Goal: Transaction & Acquisition: Purchase product/service

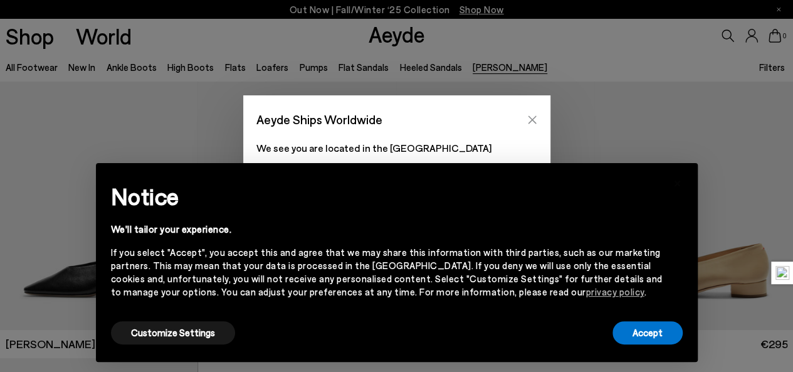
click at [535, 117] on icon "Close" at bounding box center [532, 120] width 10 height 10
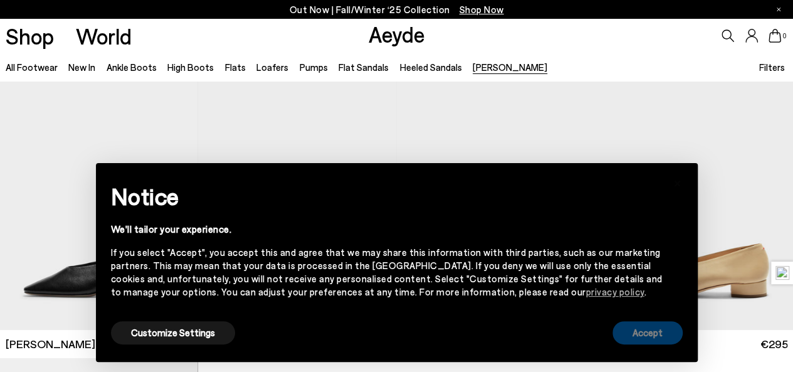
click at [628, 338] on button "Accept" at bounding box center [647, 332] width 70 height 23
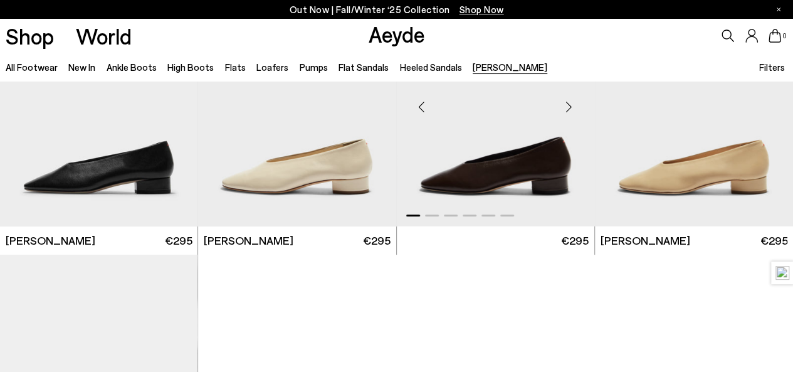
scroll to position [103, 0]
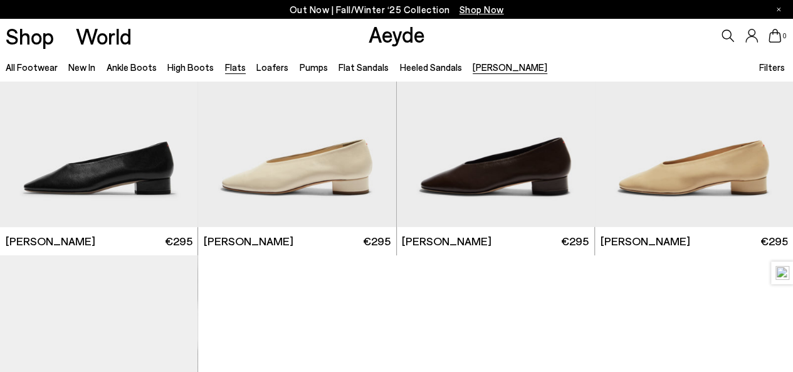
click at [227, 69] on link "Flats" at bounding box center [235, 66] width 21 height 11
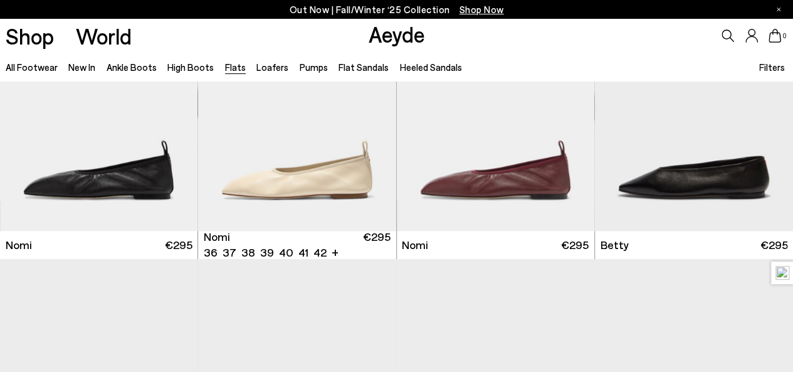
scroll to position [653, 0]
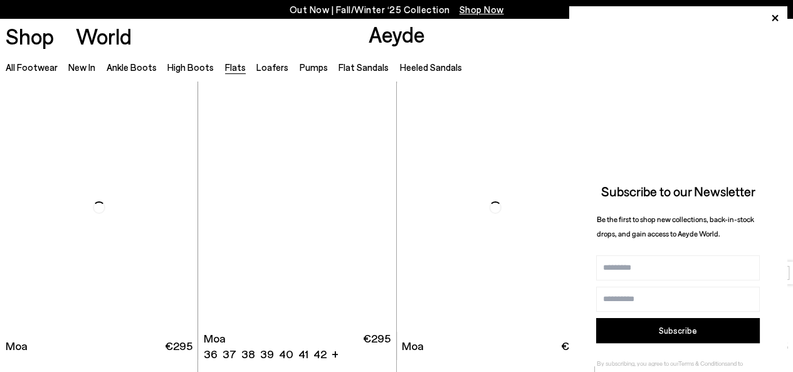
scroll to position [2224, 0]
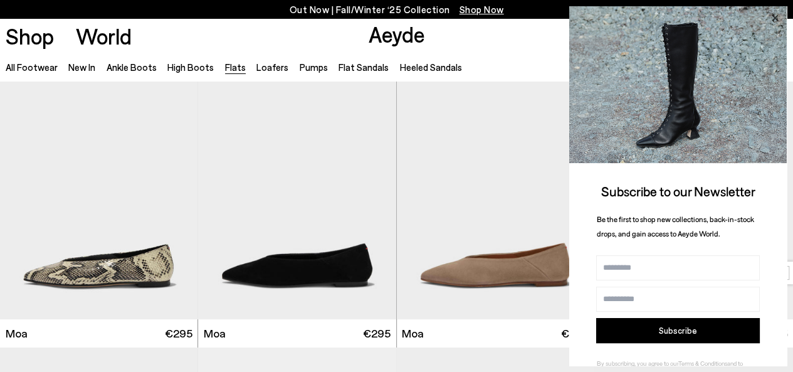
click at [776, 16] on icon at bounding box center [774, 18] width 16 height 16
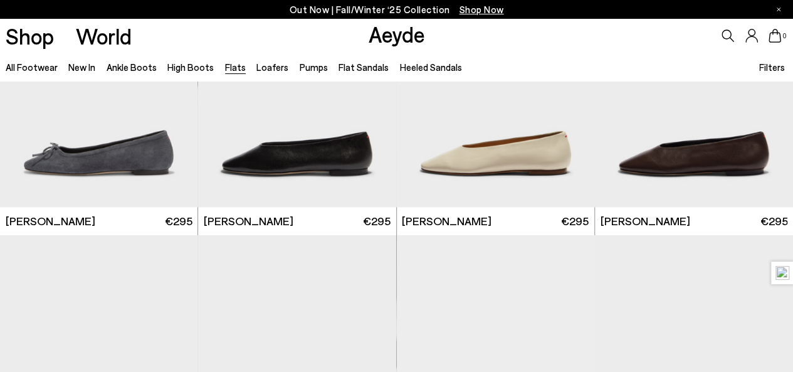
scroll to position [2879, 0]
